Goal: Information Seeking & Learning: Learn about a topic

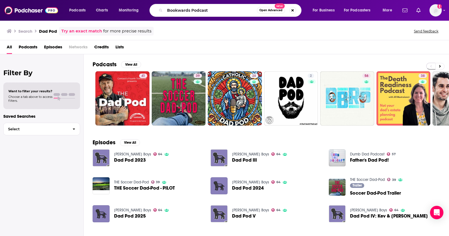
type input "Bookwards Podcast"
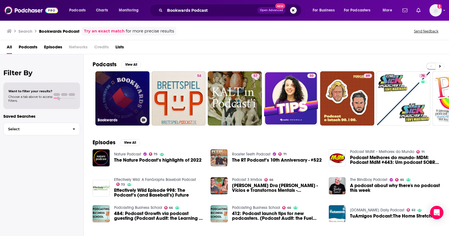
click at [131, 87] on link "Bookwards" at bounding box center [122, 98] width 54 height 54
